Goal: Task Accomplishment & Management: Complete application form

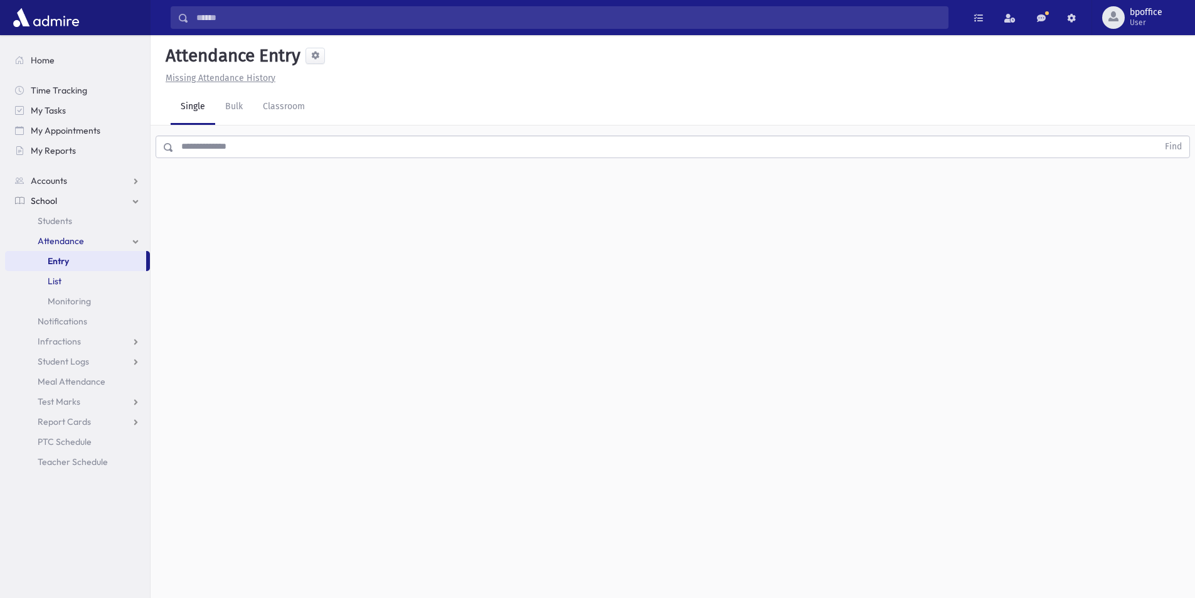
click at [75, 277] on link "List" at bounding box center [77, 281] width 145 height 20
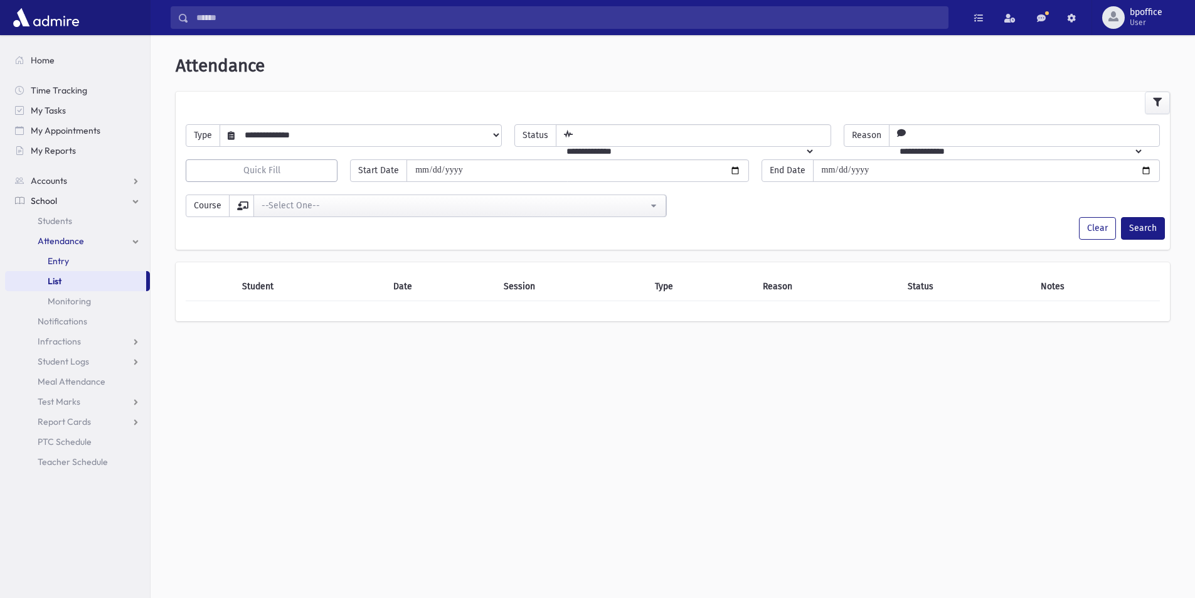
click at [73, 263] on link "Entry" at bounding box center [77, 261] width 145 height 20
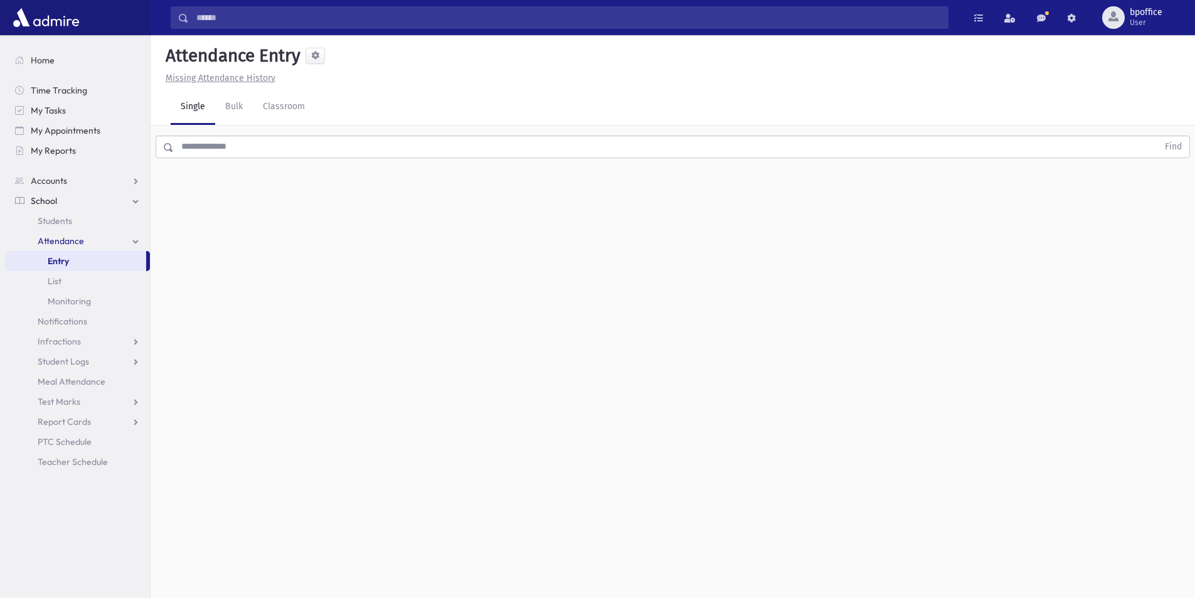
click at [221, 148] on input "text" at bounding box center [666, 146] width 984 height 23
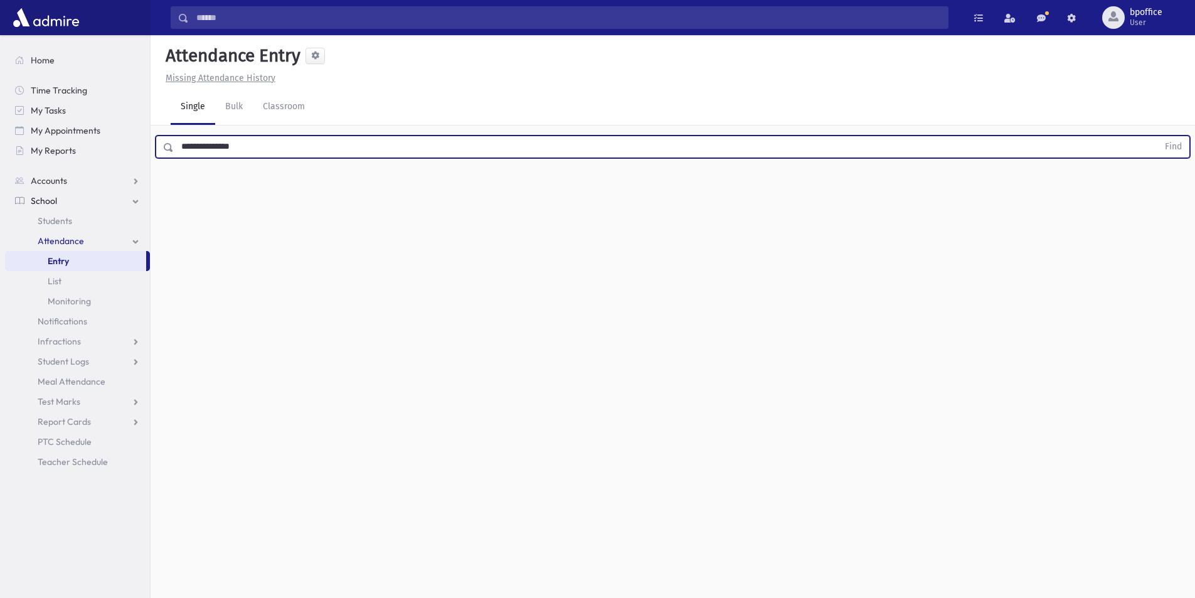
click at [1157, 136] on button "Find" at bounding box center [1173, 146] width 32 height 21
drag, startPoint x: 259, startPoint y: 137, endPoint x: 179, endPoint y: 135, distance: 79.7
click at [179, 135] on input "**********" at bounding box center [666, 146] width 984 height 23
type input "********"
click at [1157, 136] on button "Find" at bounding box center [1173, 146] width 32 height 21
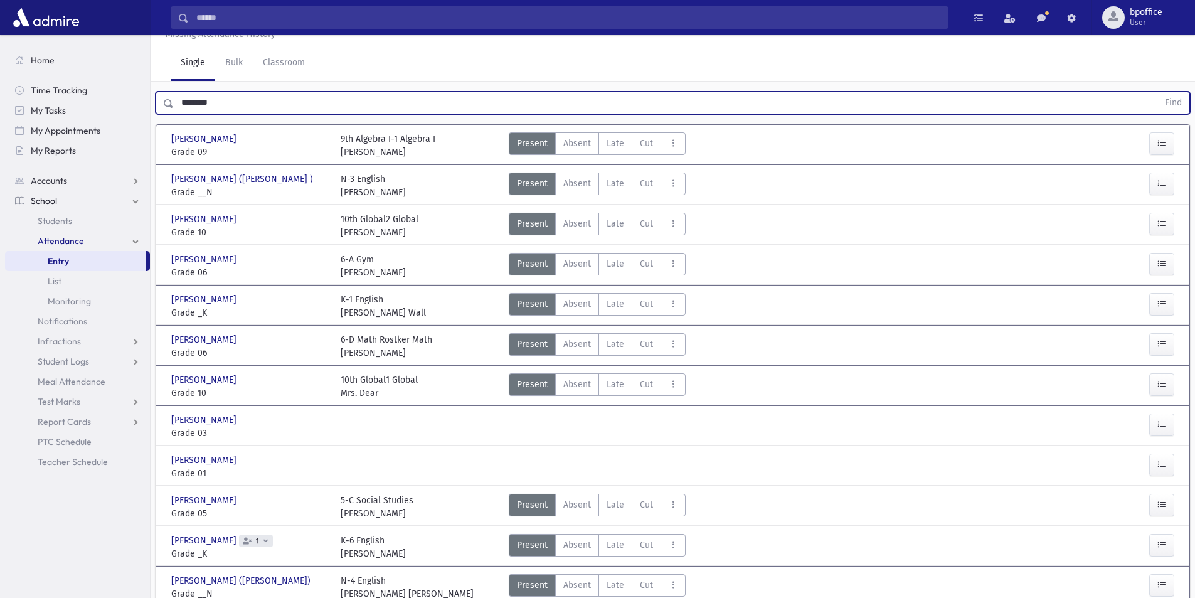
scroll to position [125, 0]
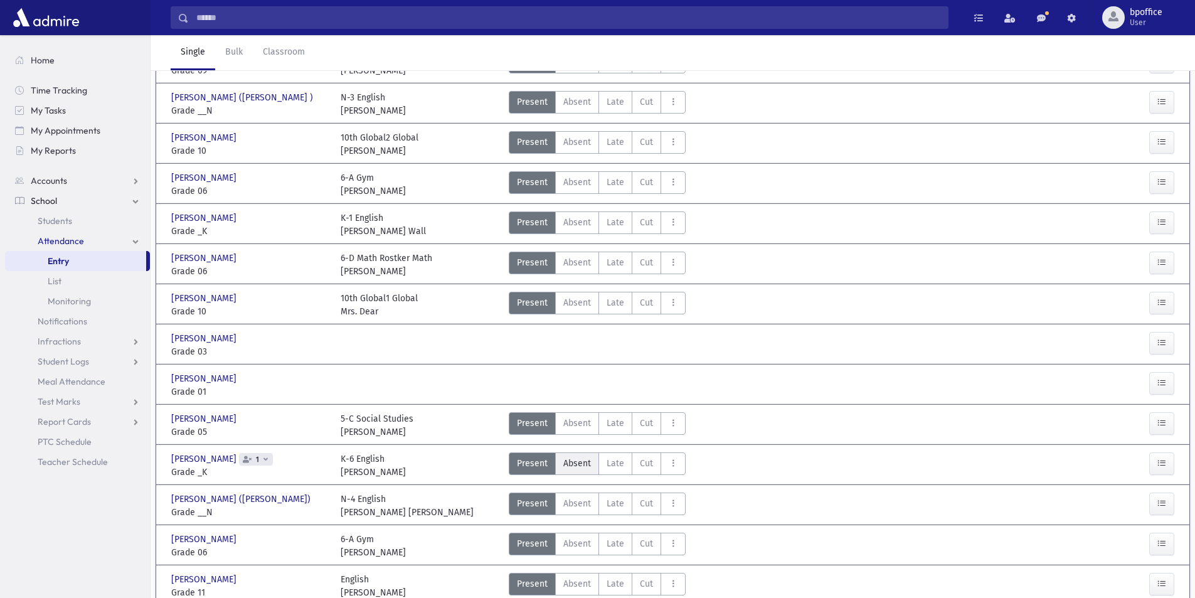
click at [573, 466] on span "Absent" at bounding box center [577, 463] width 28 height 13
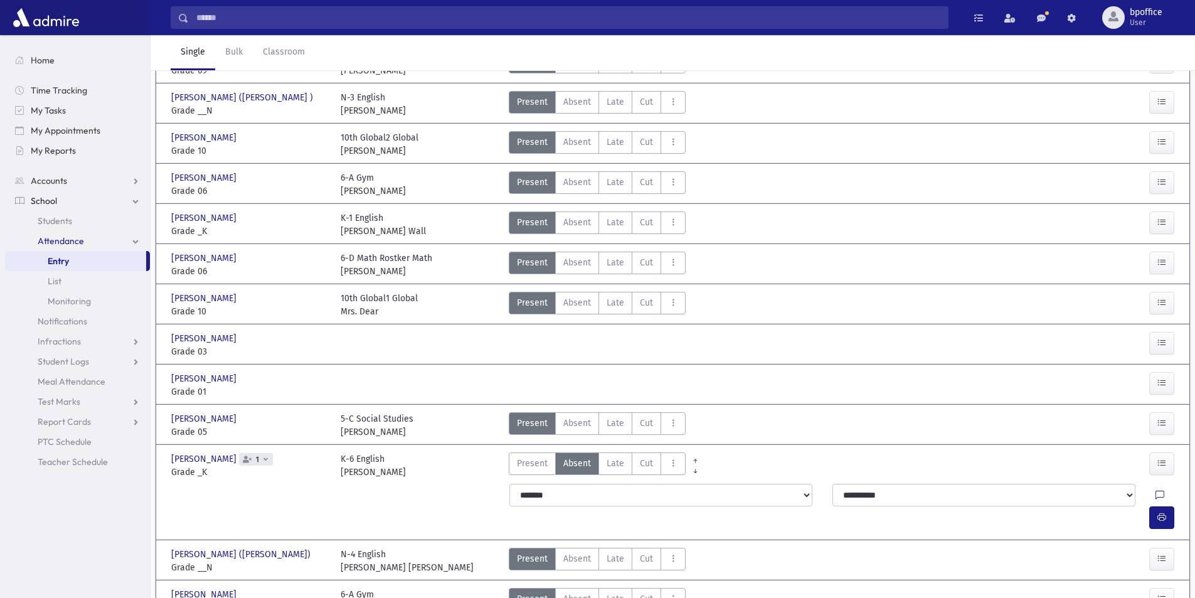
click at [58, 258] on span "Entry" at bounding box center [58, 260] width 21 height 11
